Goal: Task Accomplishment & Management: Manage account settings

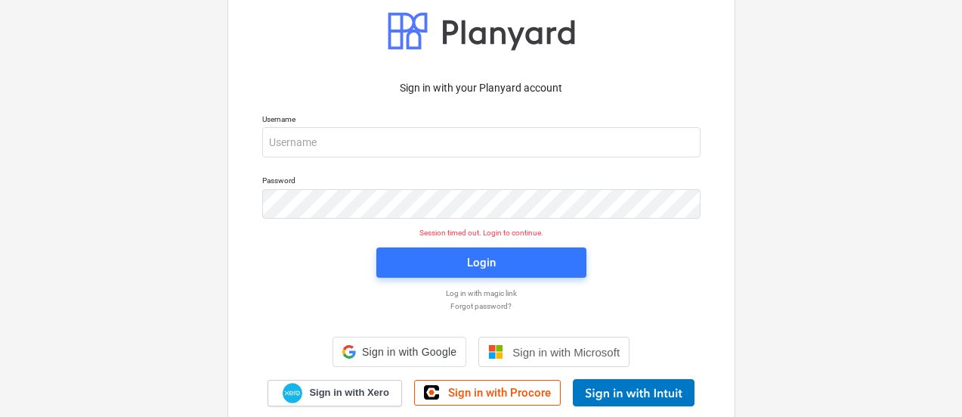
scroll to position [2, 0]
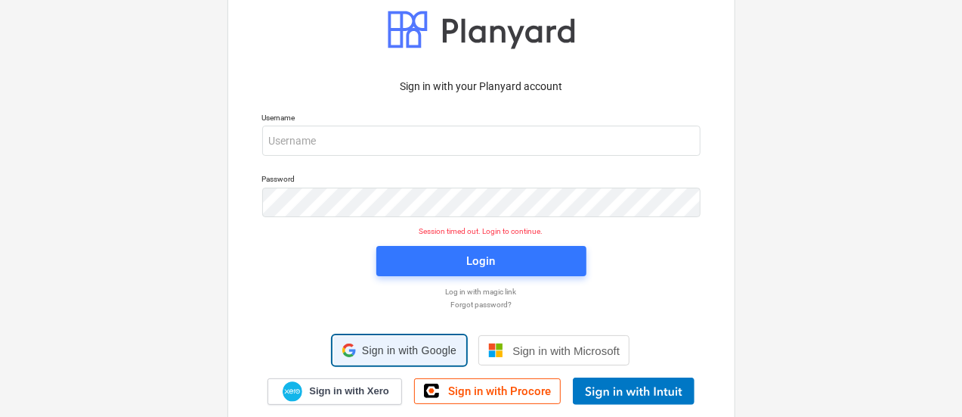
click at [384, 339] on div "Sign in with Google Sign in with Google. Opens in new tab" at bounding box center [399, 350] width 114 height 29
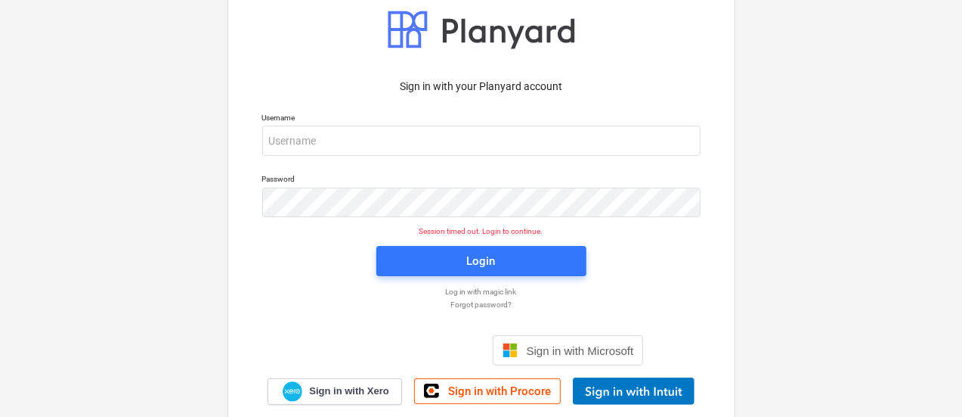
scroll to position [0, 0]
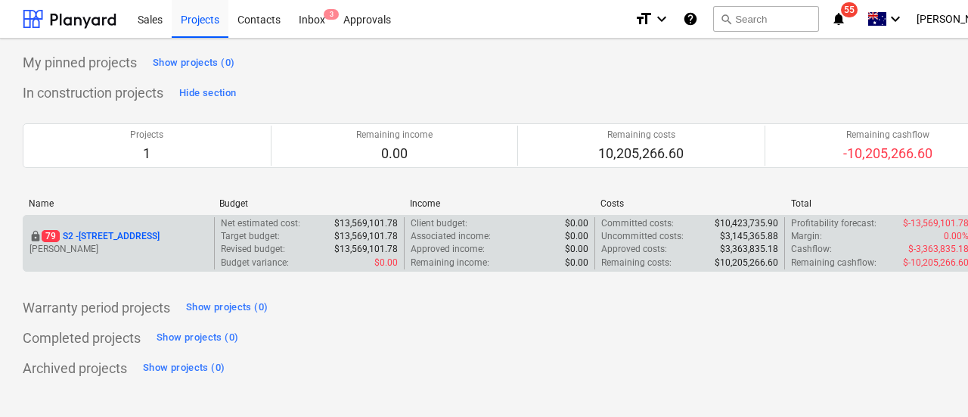
click at [128, 233] on p "79 S2 - 76 Beach Rd, Sandringham" at bounding box center [101, 236] width 118 height 13
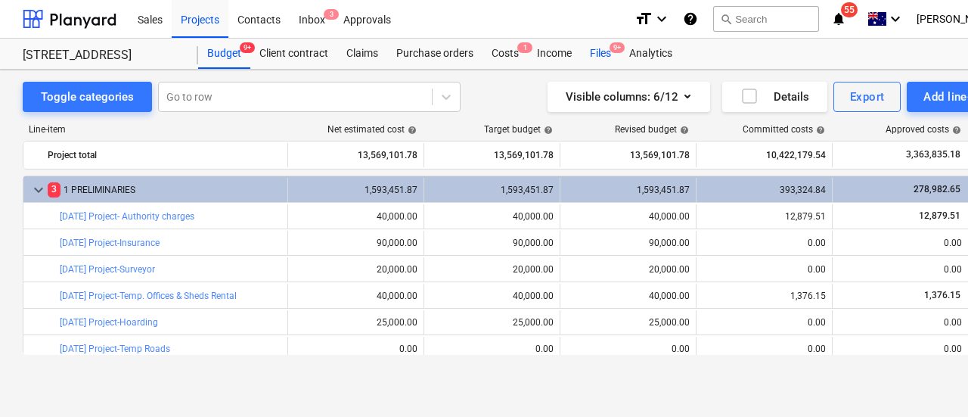
click at [608, 58] on div "Files 9+" at bounding box center [600, 54] width 39 height 30
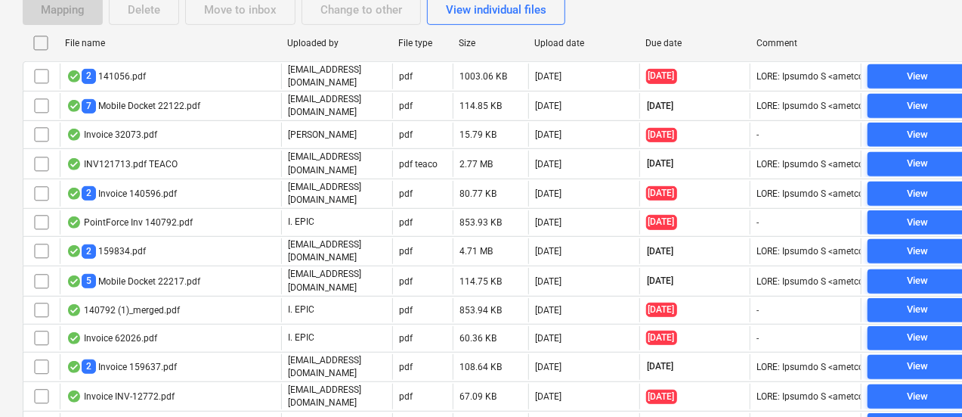
scroll to position [310, 0]
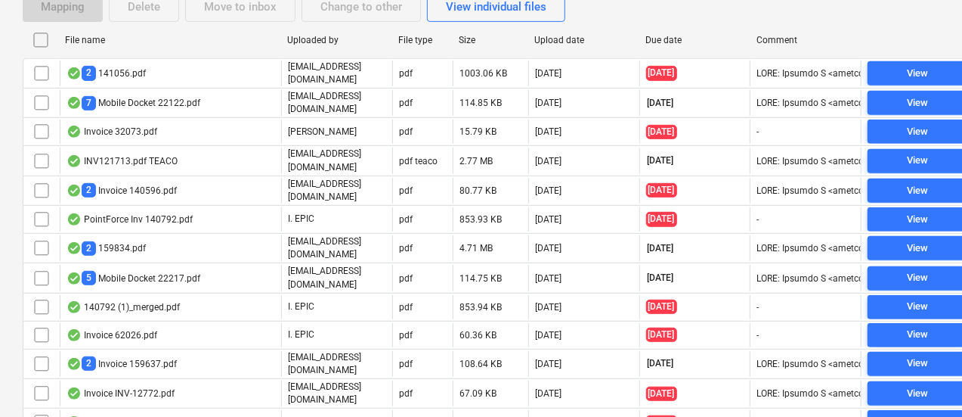
click at [565, 39] on div "Upload date" at bounding box center [583, 40] width 99 height 11
checkbox input "false"
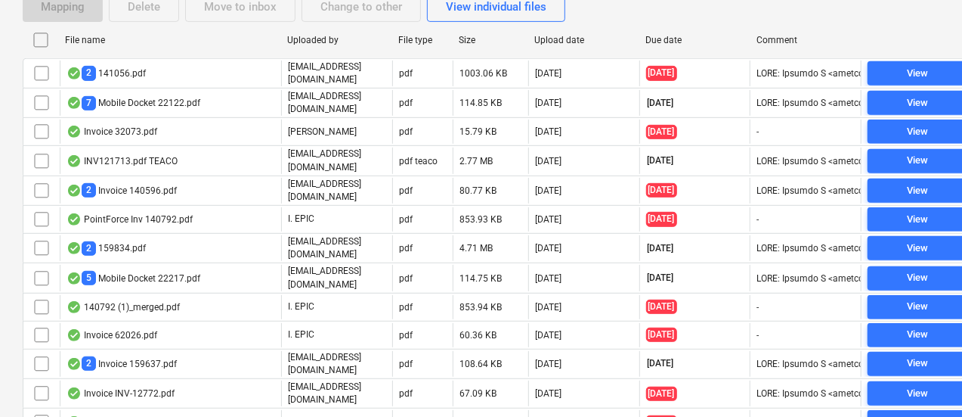
checkbox input "false"
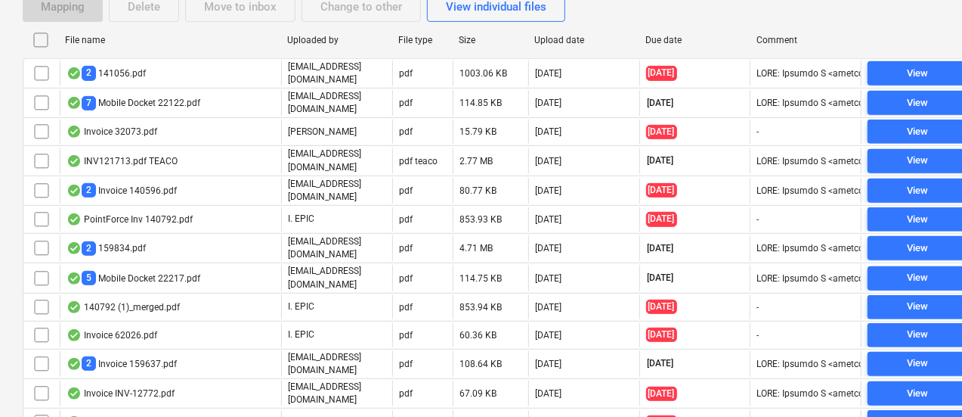
checkbox input "false"
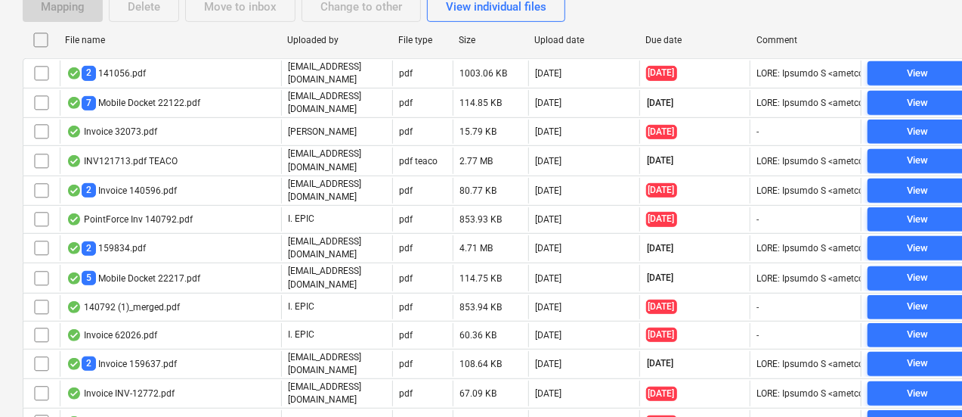
checkbox input "false"
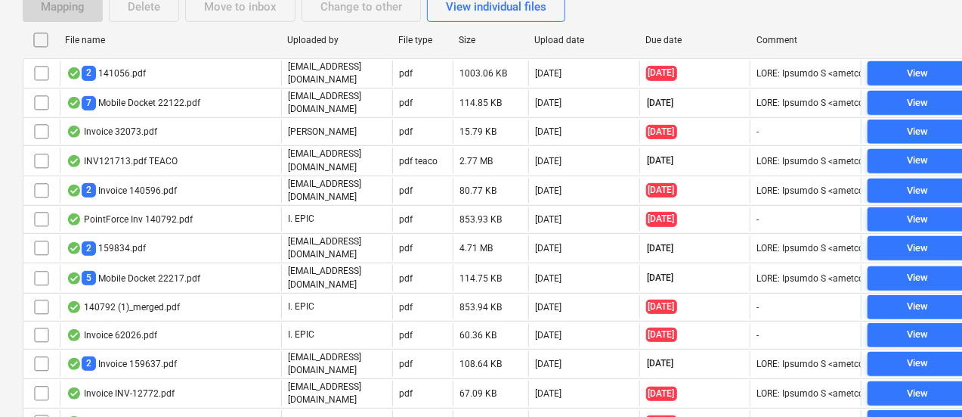
checkbox input "false"
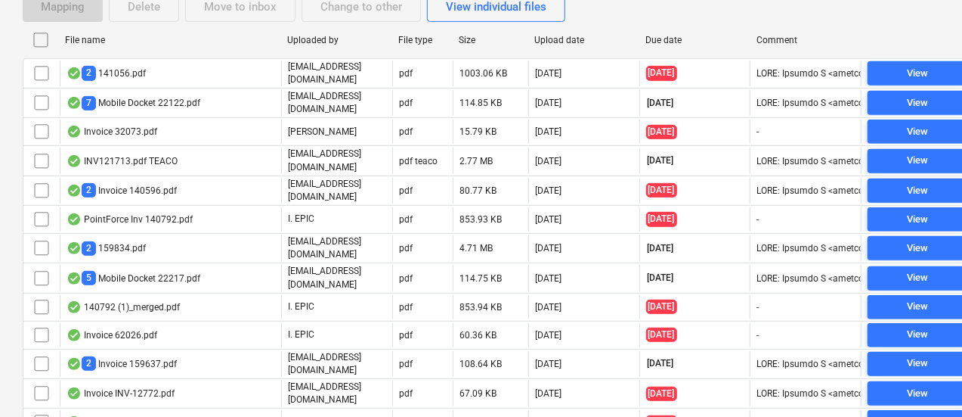
checkbox input "false"
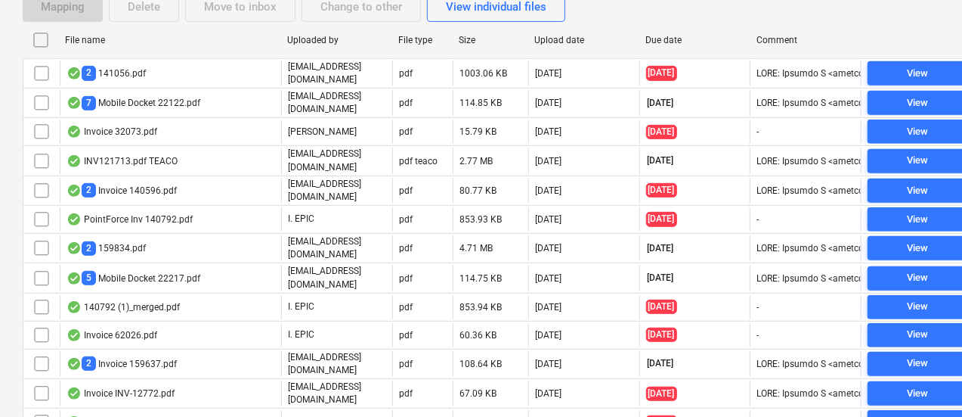
checkbox input "false"
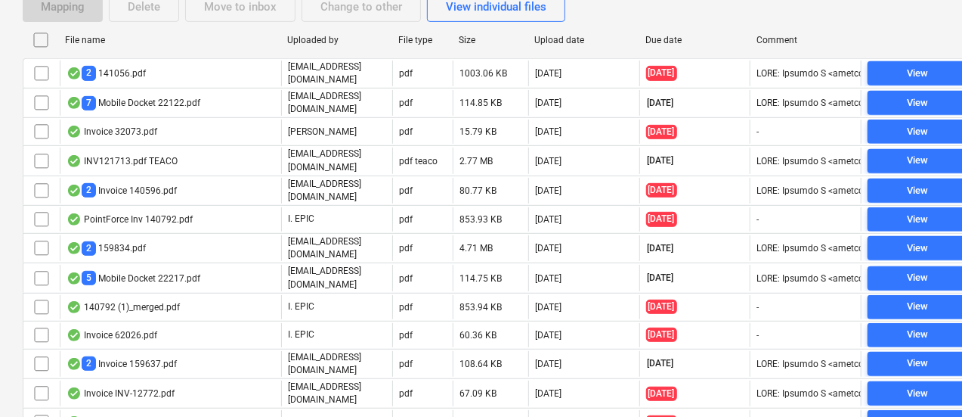
checkbox input "false"
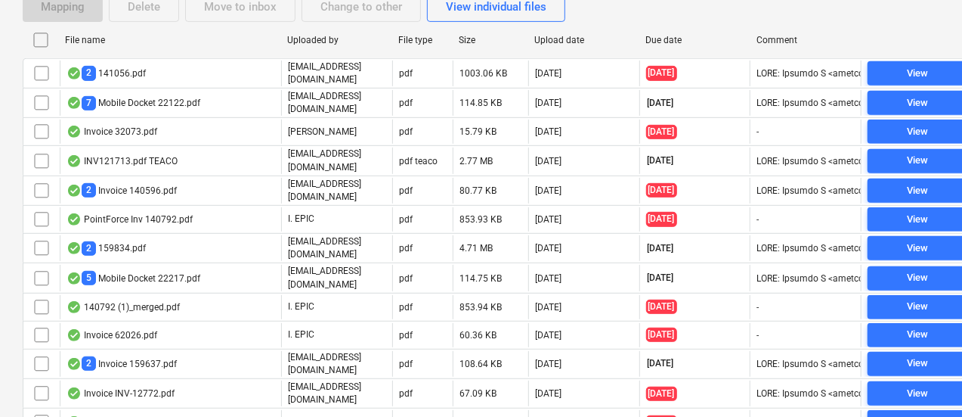
checkbox input "false"
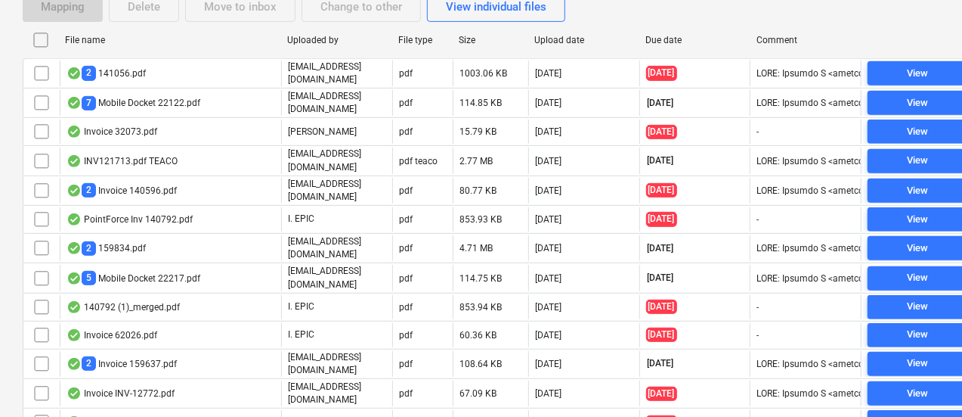
checkbox input "false"
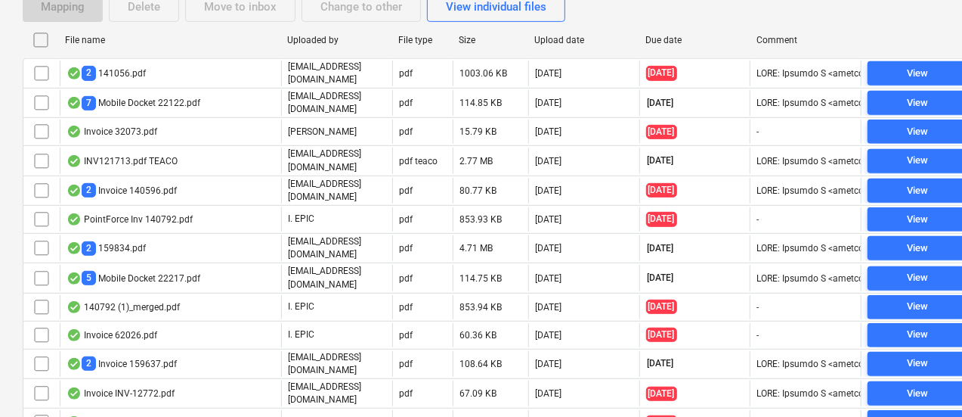
checkbox input "false"
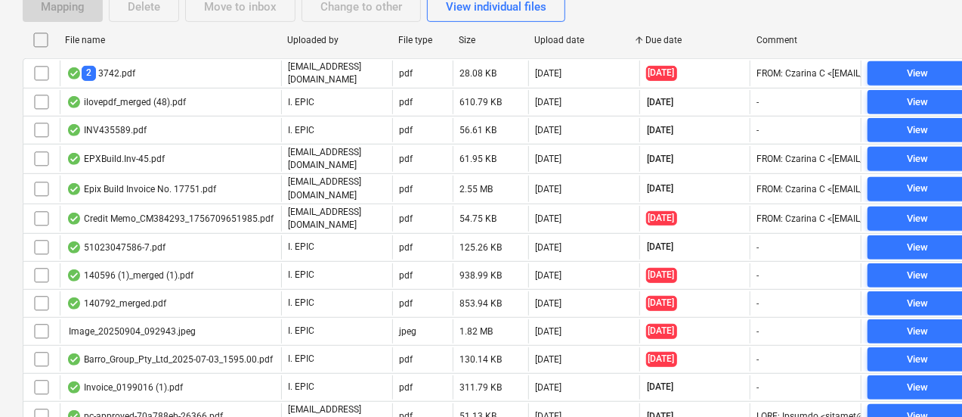
click at [658, 42] on div "Due date" at bounding box center [695, 40] width 99 height 11
checkbox input "false"
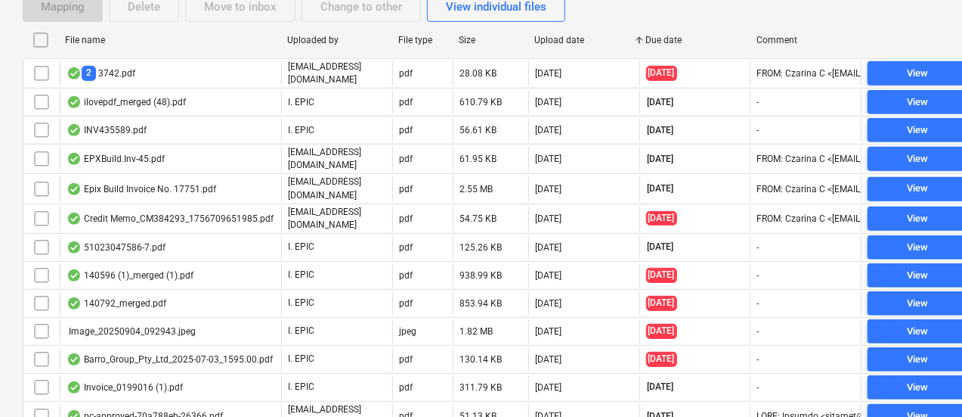
checkbox input "false"
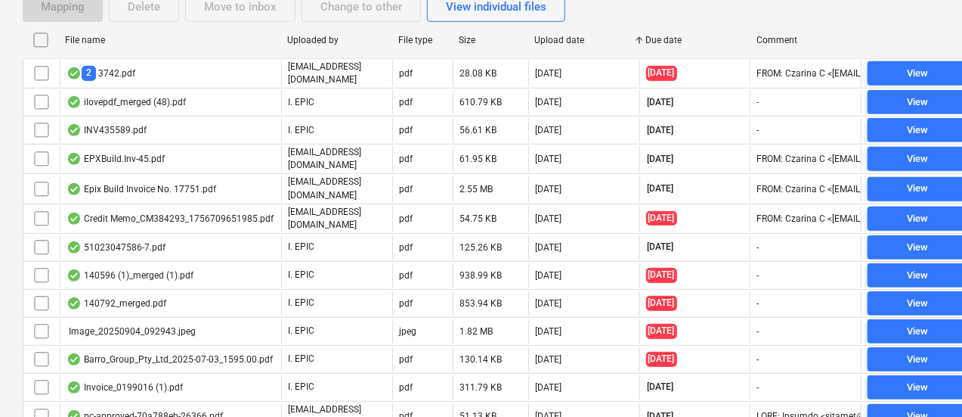
checkbox input "false"
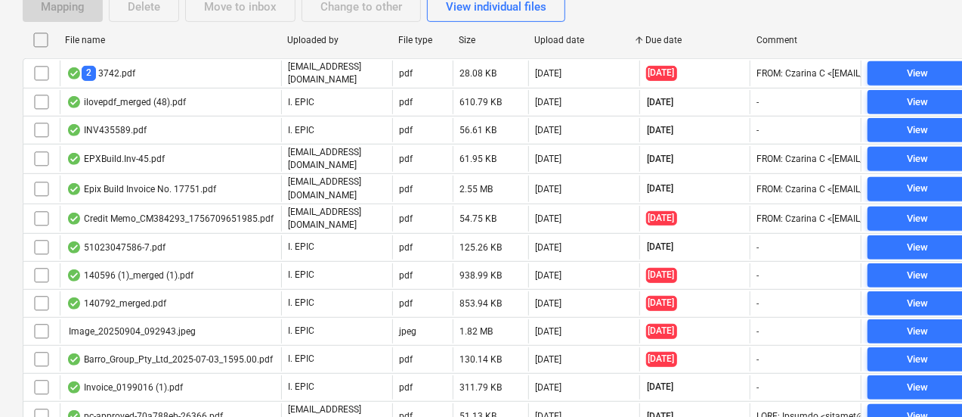
checkbox input "false"
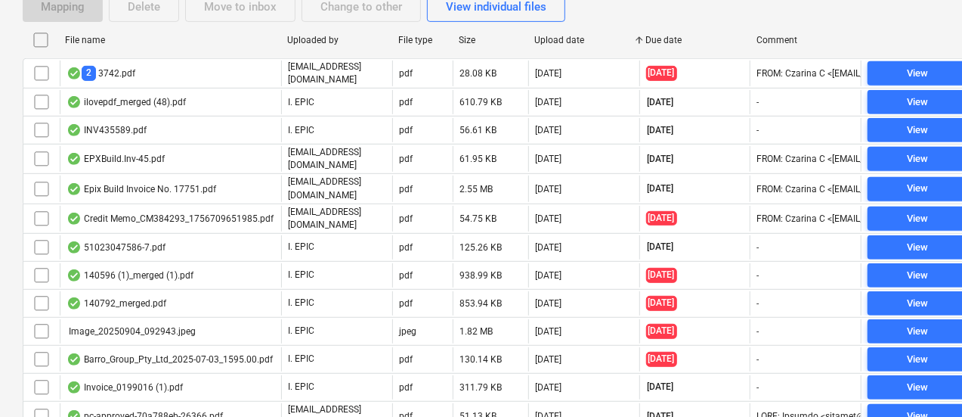
checkbox input "false"
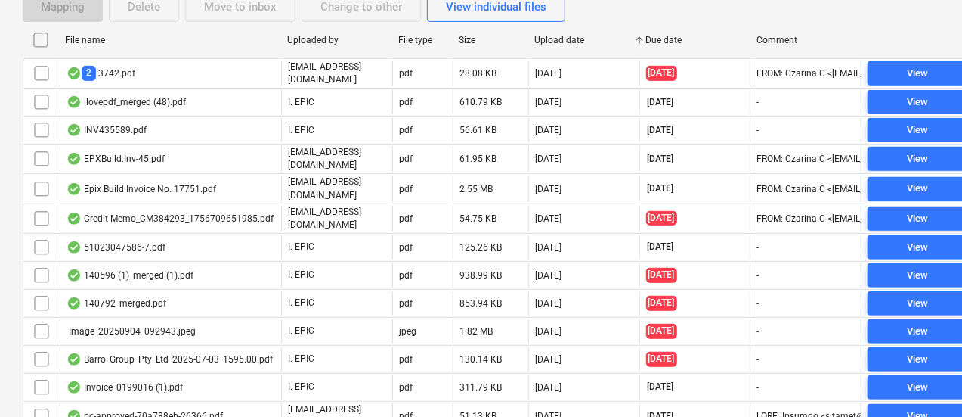
checkbox input "false"
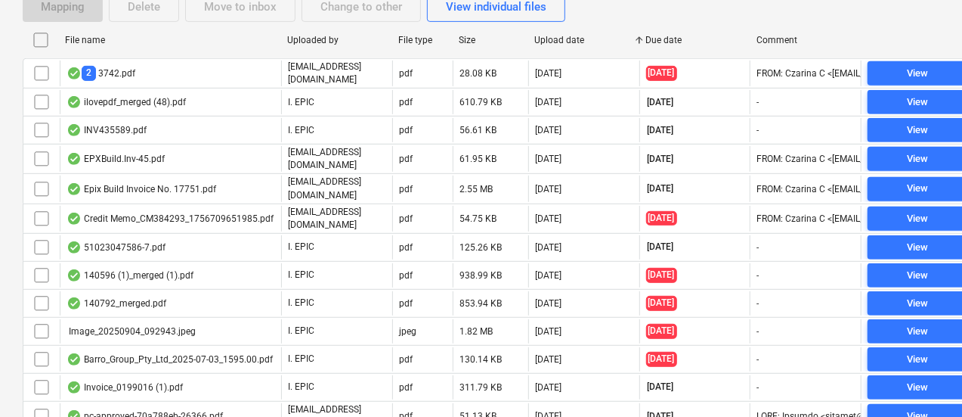
checkbox input "false"
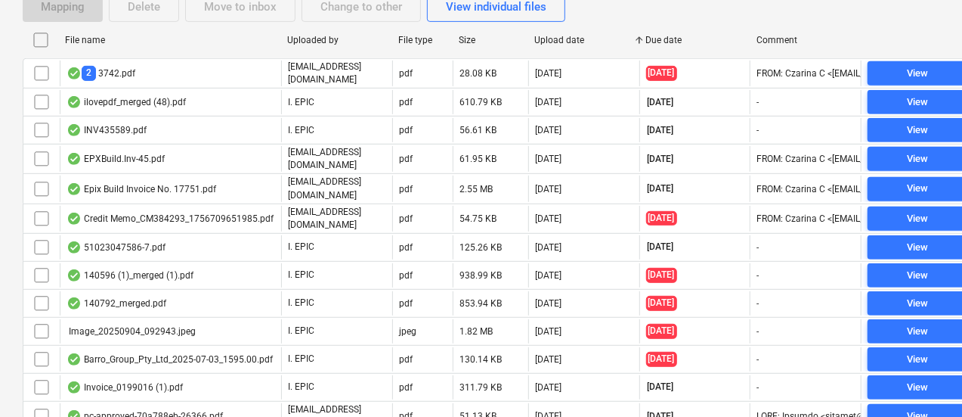
checkbox input "false"
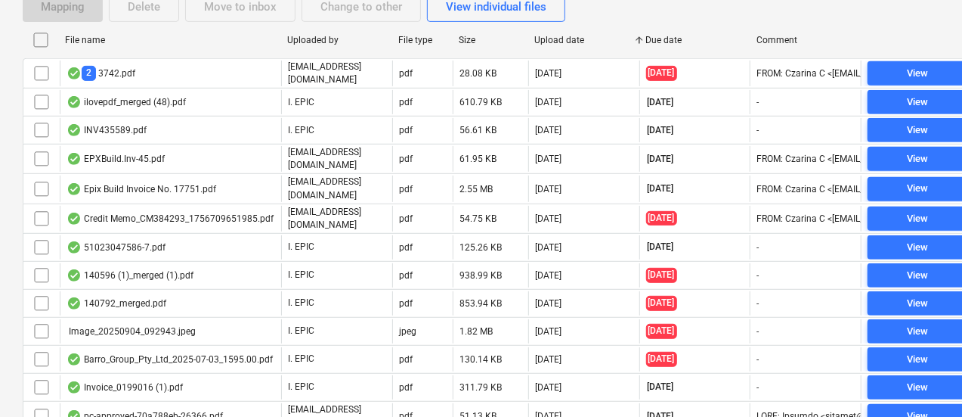
checkbox input "false"
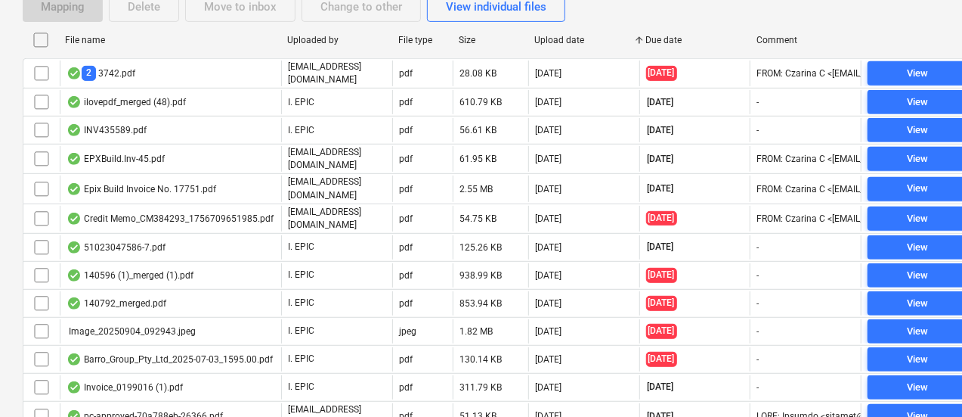
checkbox input "false"
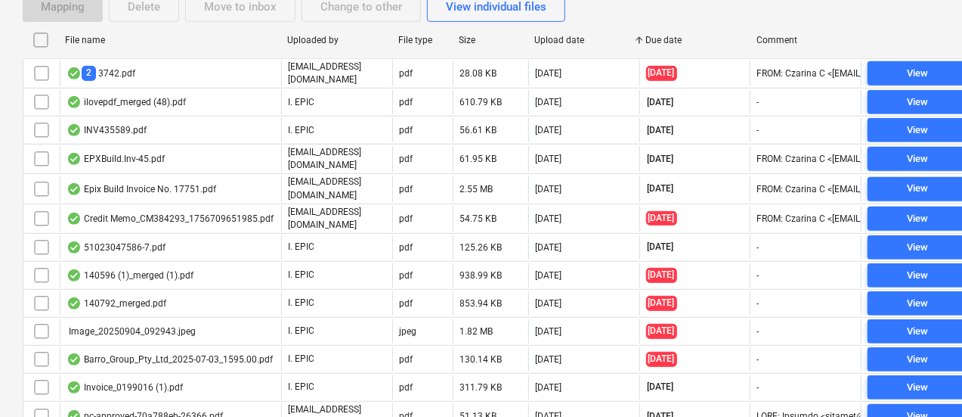
checkbox input "false"
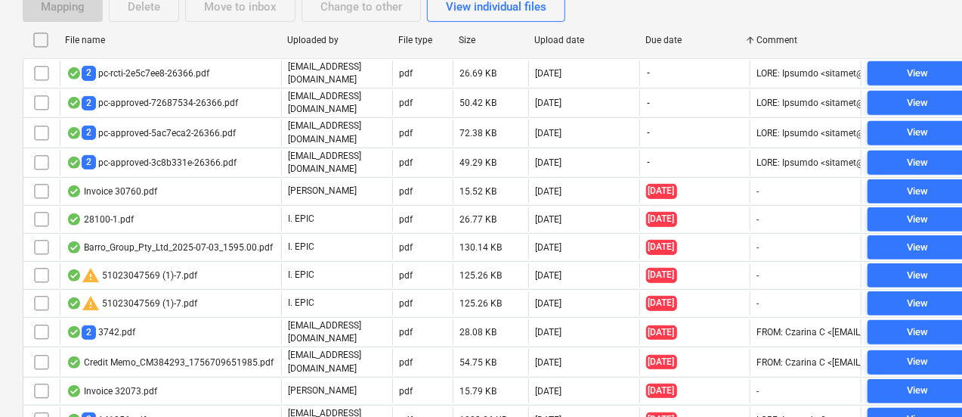
click at [655, 39] on div "Due date" at bounding box center [695, 40] width 99 height 11
checkbox input "false"
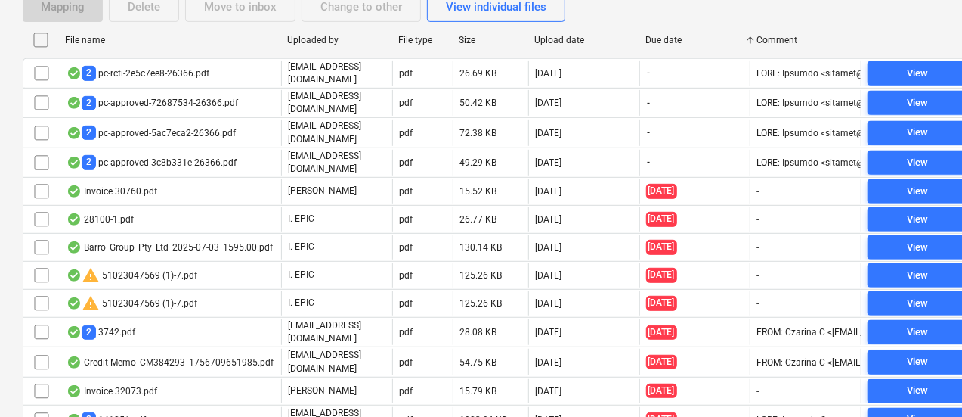
checkbox input "false"
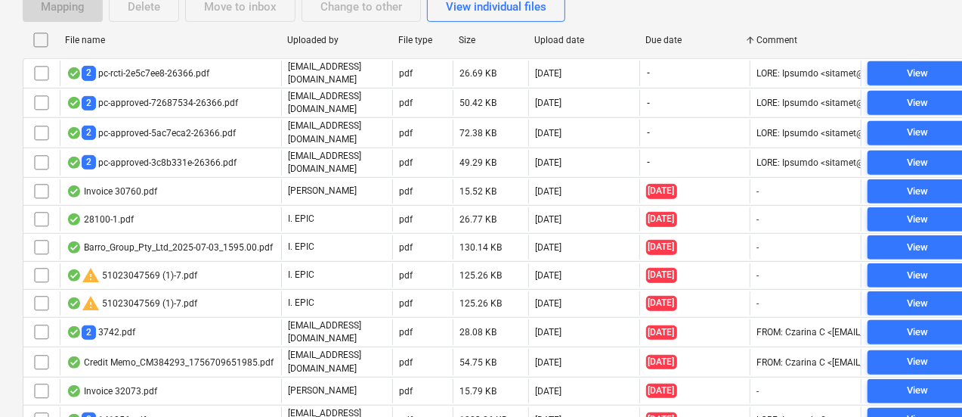
checkbox input "false"
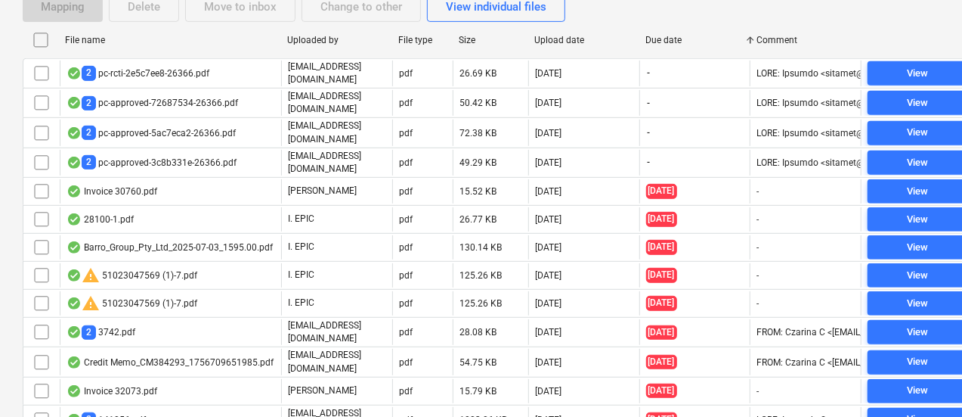
checkbox input "false"
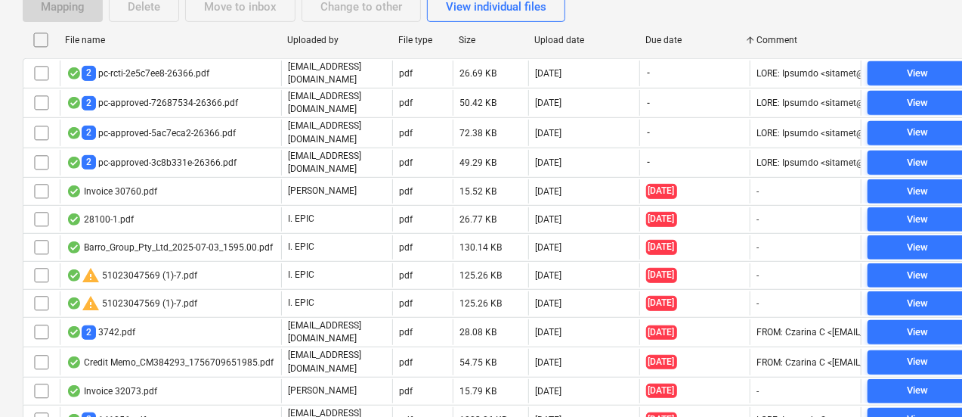
checkbox input "false"
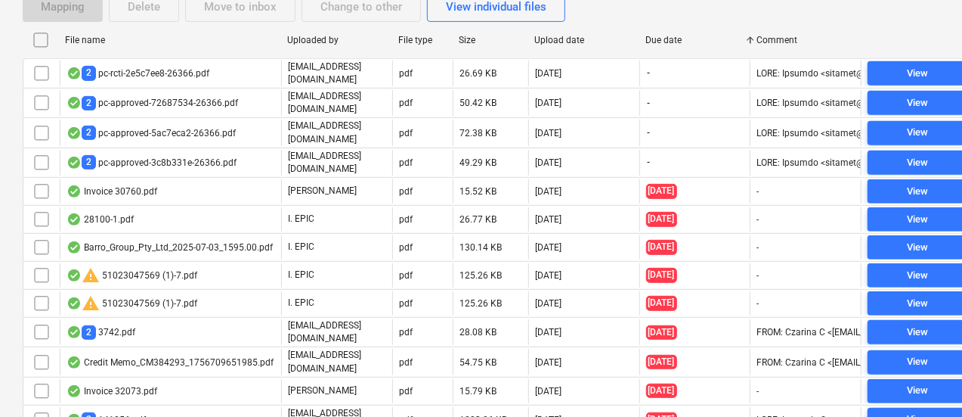
checkbox input "false"
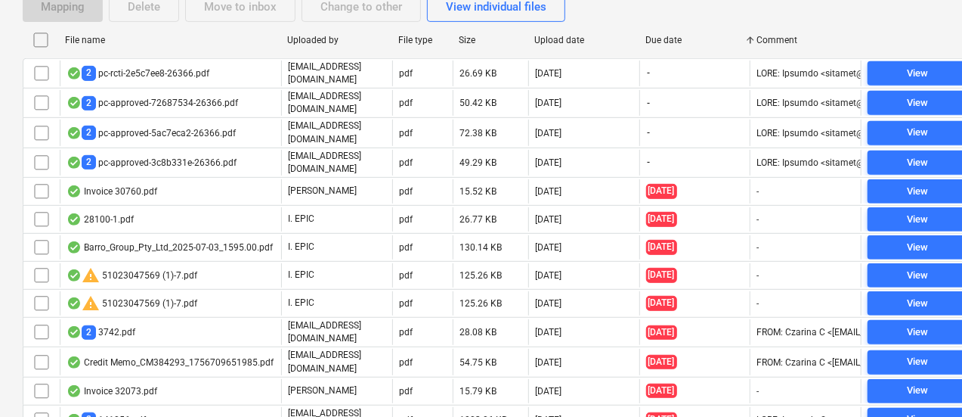
checkbox input "false"
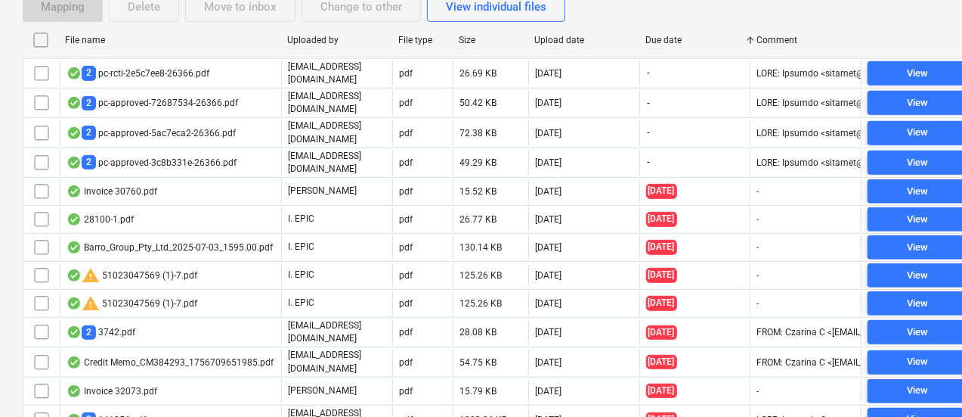
checkbox input "false"
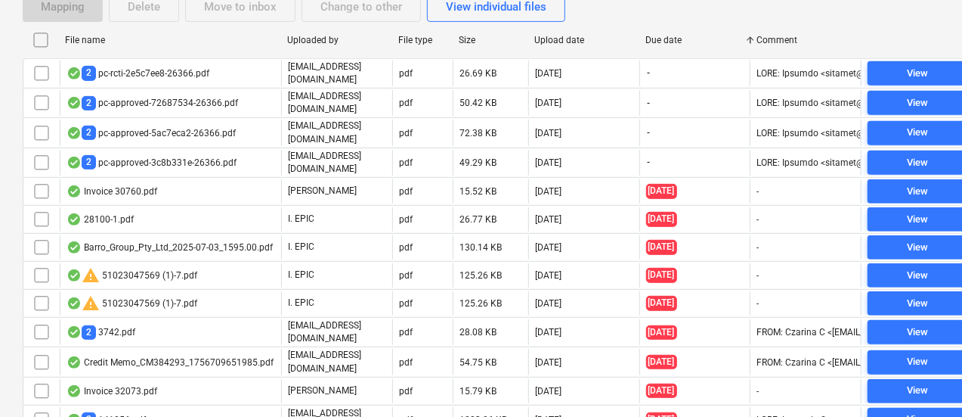
checkbox input "false"
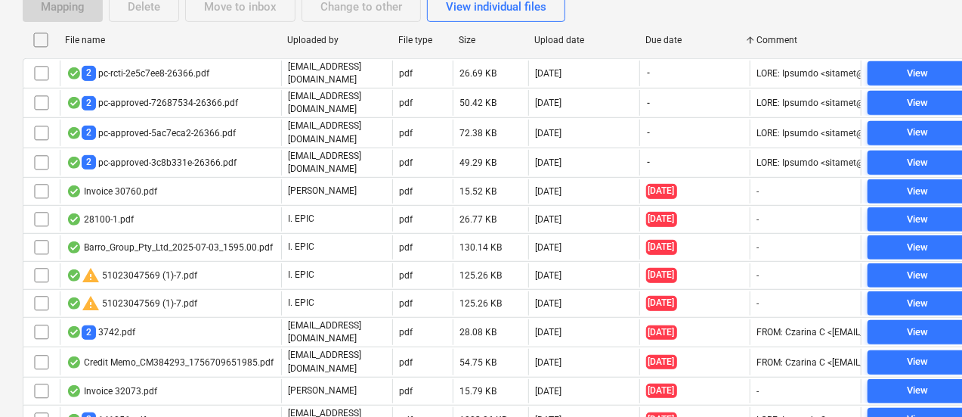
checkbox input "false"
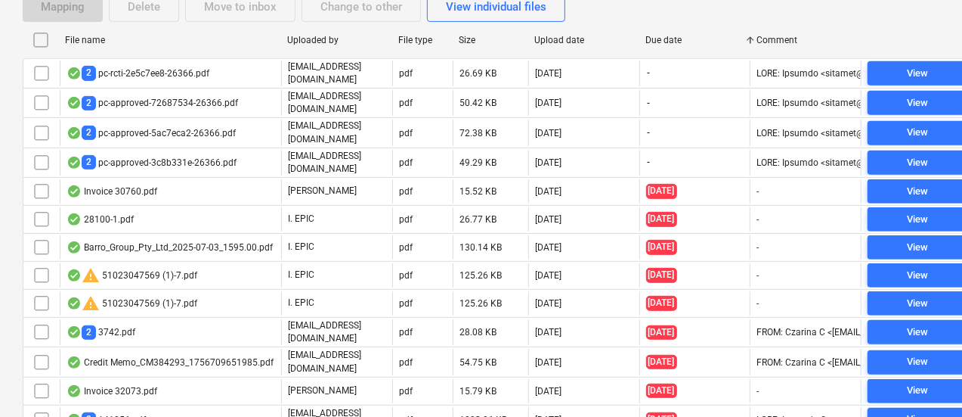
checkbox input "false"
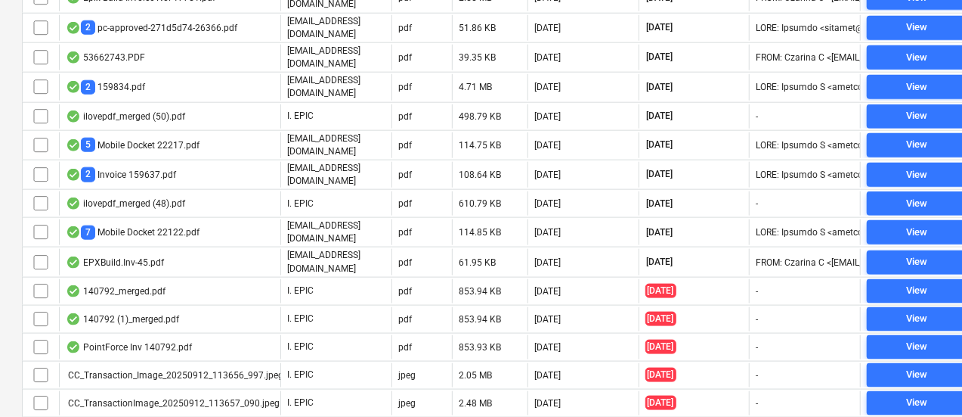
scroll to position [887, 1]
